Goal: Information Seeking & Learning: Learn about a topic

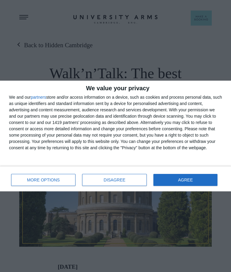
scroll to position [1, 0]
click at [194, 181] on button "AGREE" at bounding box center [185, 180] width 64 height 12
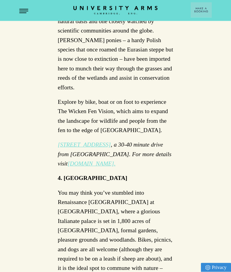
scroll to position [708, 0]
click at [105, 188] on p "You may think you’ve stumbled into Renaissance [GEOGRAPHIC_DATA] at [GEOGRAPHIC…" at bounding box center [115, 240] width 115 height 104
click at [87, 175] on strong "4. [GEOGRAPHIC_DATA]" at bounding box center [92, 178] width 69 height 6
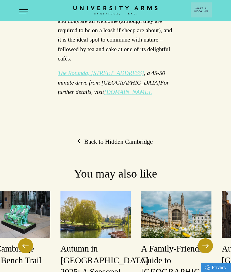
scroll to position [934, 0]
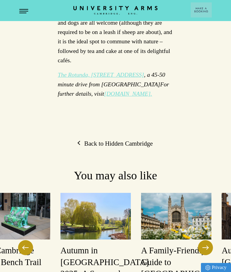
click at [204, 240] on button at bounding box center [205, 247] width 15 height 15
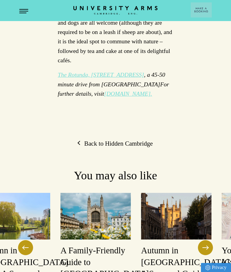
click at [204, 240] on button at bounding box center [205, 247] width 15 height 15
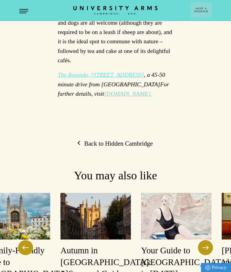
click at [202, 240] on button at bounding box center [205, 247] width 15 height 15
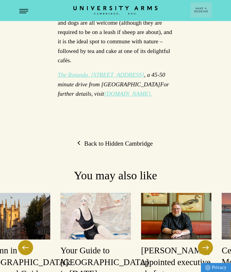
click at [211, 240] on button at bounding box center [205, 247] width 15 height 15
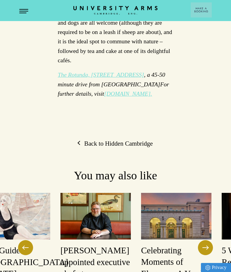
click at [207, 240] on button at bounding box center [205, 247] width 15 height 15
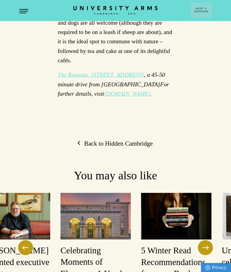
click at [100, 193] on img at bounding box center [95, 216] width 70 height 47
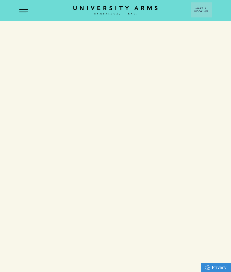
scroll to position [958, 0]
click at [99, 220] on h3 "Celebrating Moments of Elegance: A Yearly Round Up with University Arms" at bounding box center [95, 248] width 70 height 57
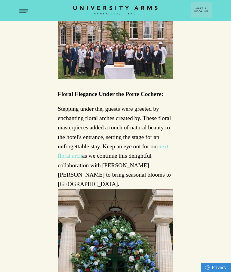
scroll to position [788, 0]
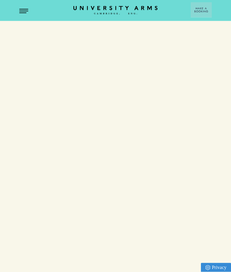
scroll to position [934, 0]
